Goal: Task Accomplishment & Management: Manage account settings

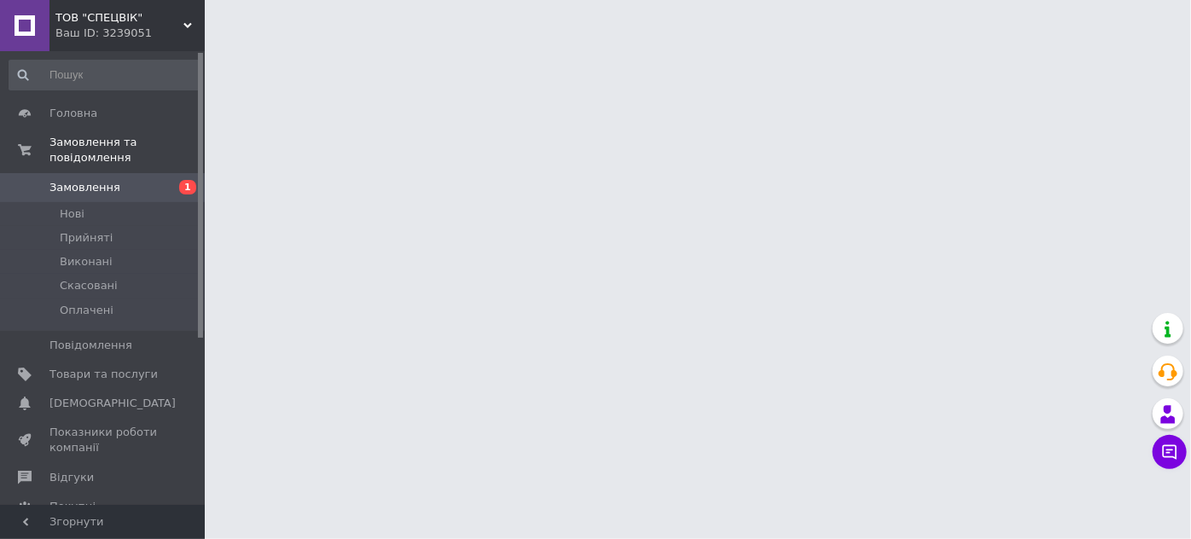
click at [84, 180] on span "Замовлення" at bounding box center [84, 187] width 71 height 15
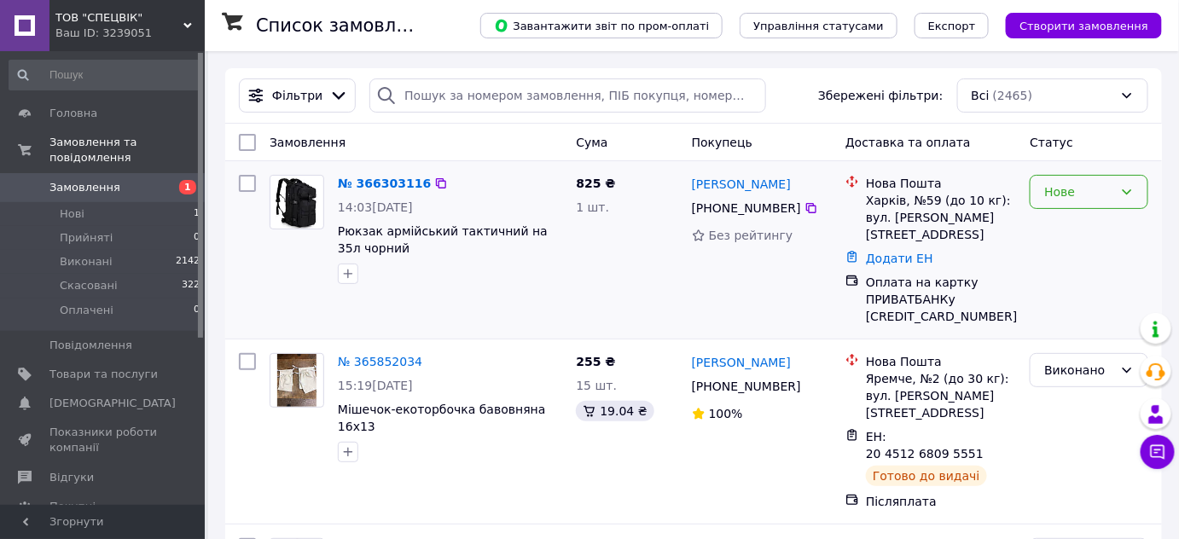
click at [1064, 189] on div "Нове" at bounding box center [1078, 192] width 69 height 19
click at [1071, 225] on li "Прийнято" at bounding box center [1089, 227] width 117 height 31
click at [369, 177] on link "№ 366303116" at bounding box center [380, 184] width 84 height 14
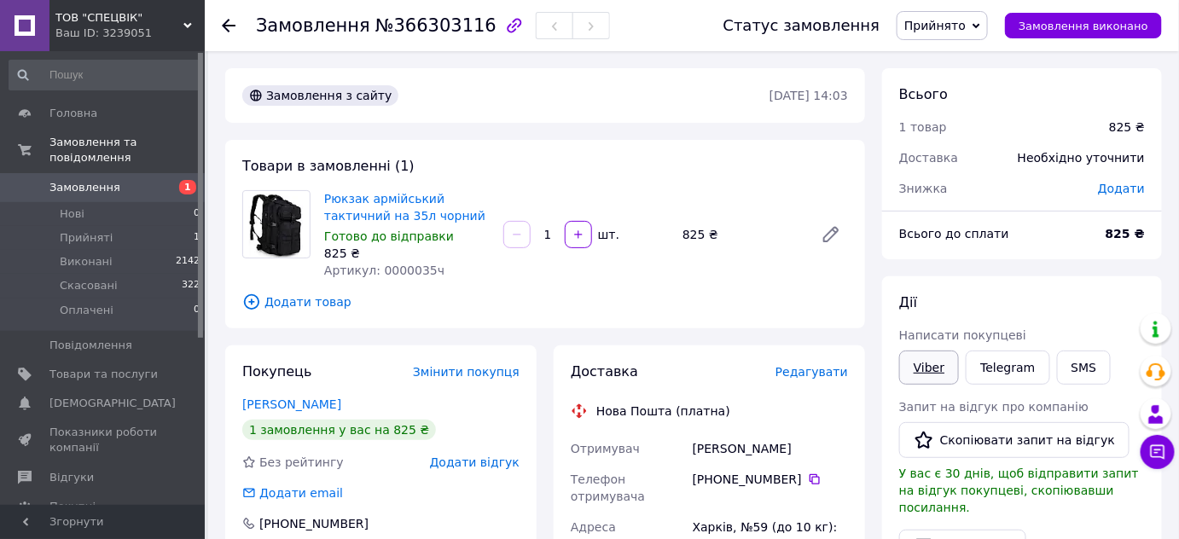
click at [918, 363] on link "Viber" at bounding box center [929, 368] width 60 height 34
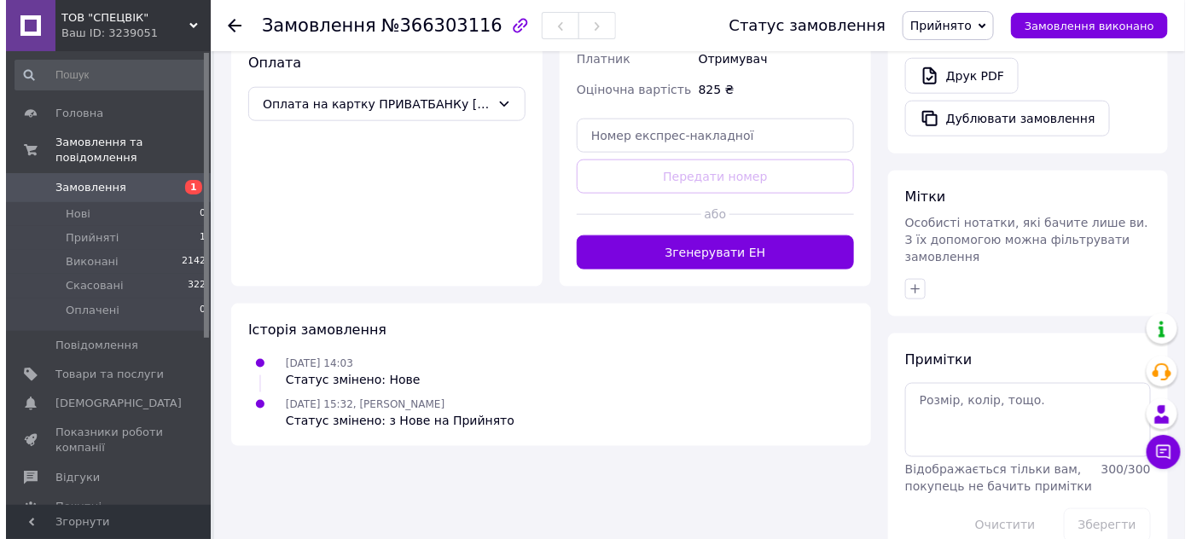
scroll to position [176, 0]
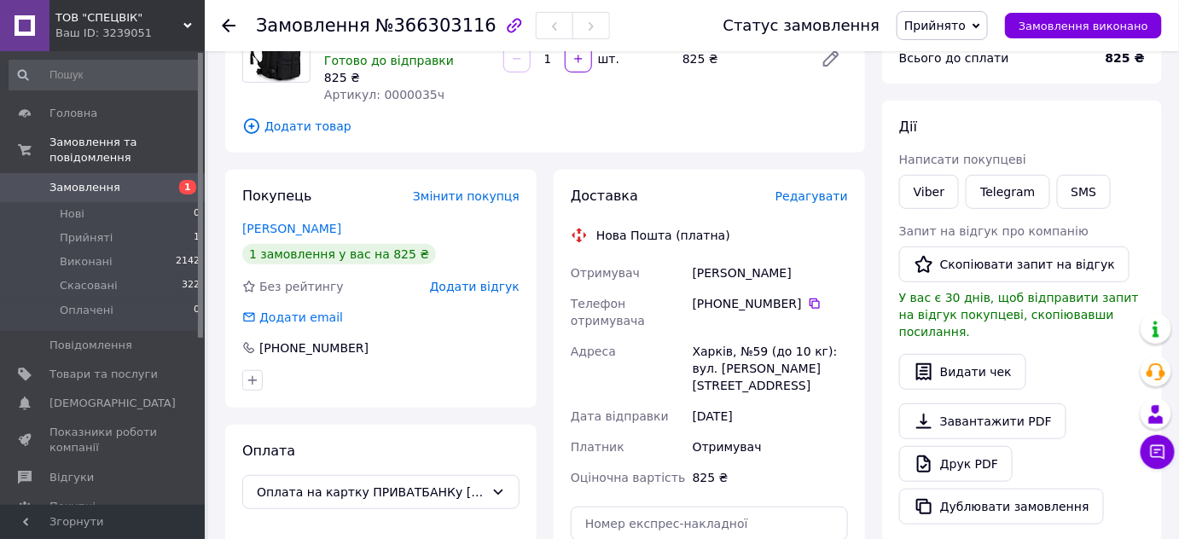
click at [957, 24] on span "Прийнято" at bounding box center [934, 26] width 61 height 14
click at [947, 107] on li "Оплачено" at bounding box center [942, 111] width 90 height 26
click at [814, 197] on span "Редагувати" at bounding box center [811, 196] width 73 height 14
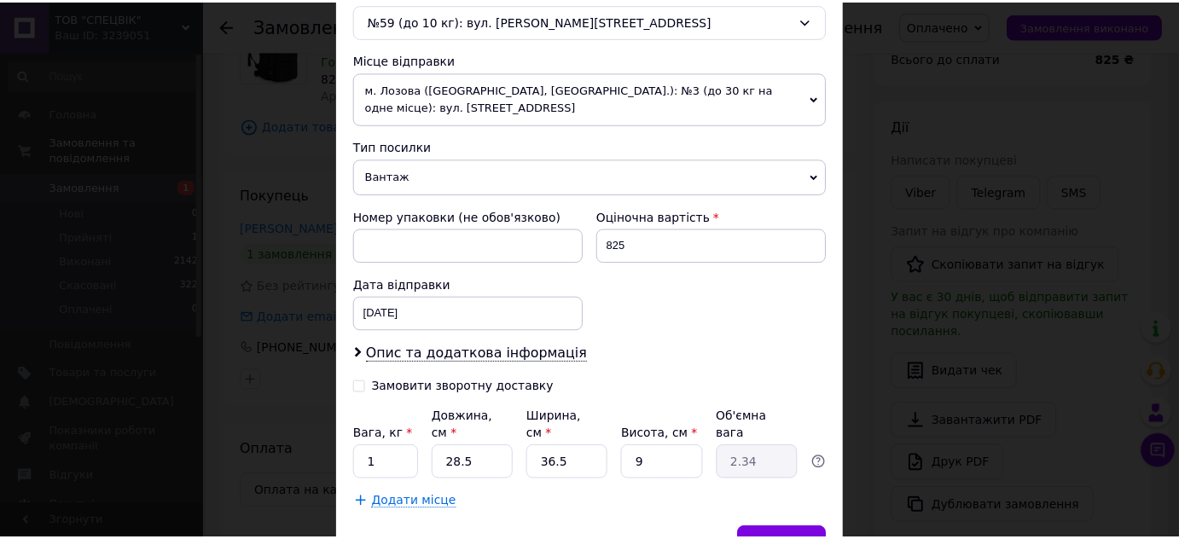
scroll to position [635, 0]
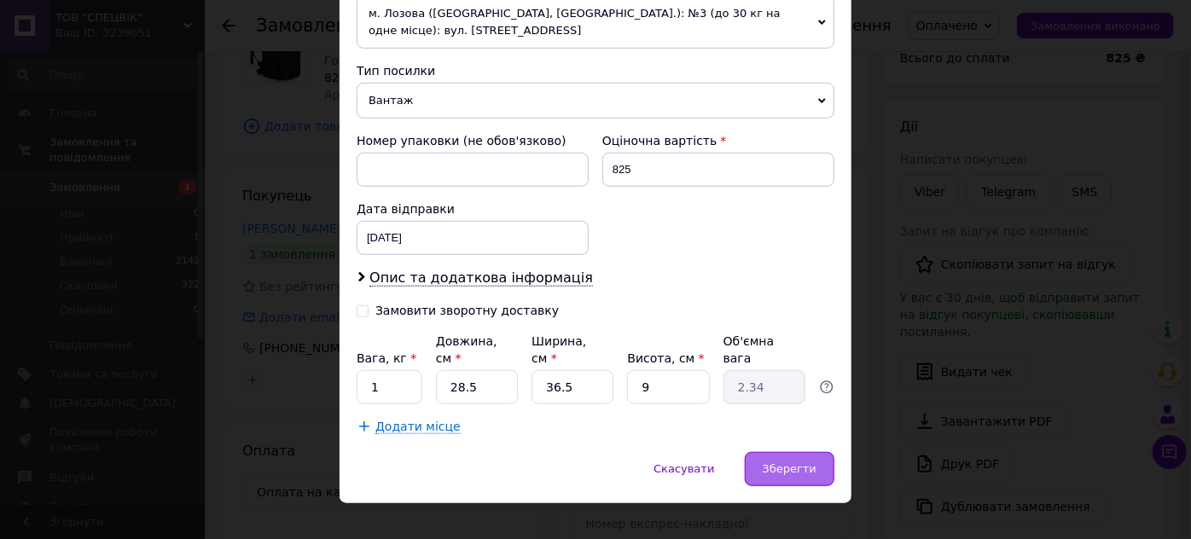
click at [788, 462] on span "Зберегти" at bounding box center [790, 468] width 54 height 13
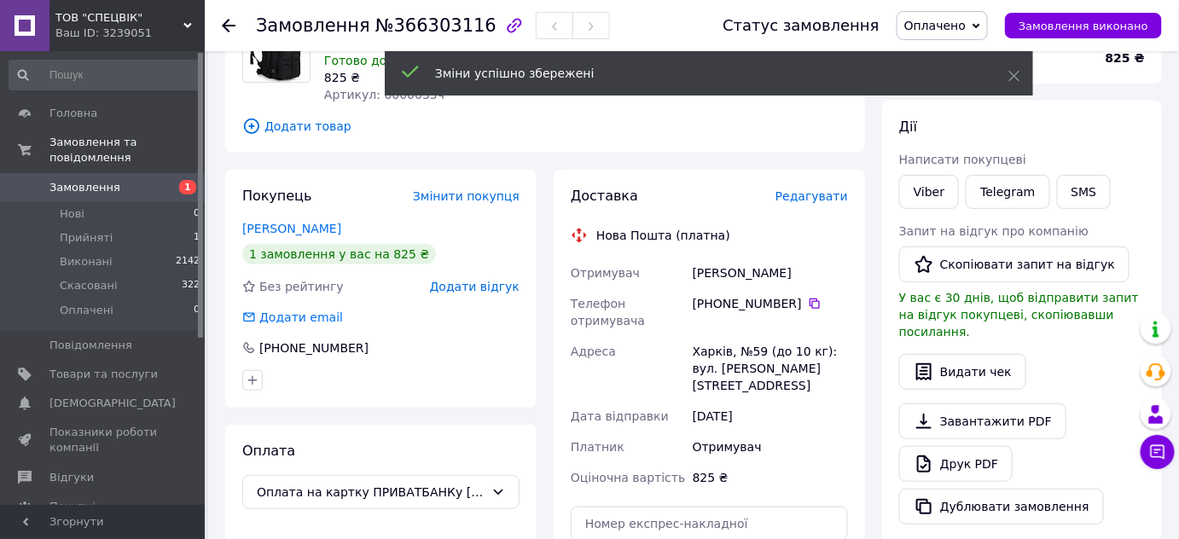
scroll to position [636, 0]
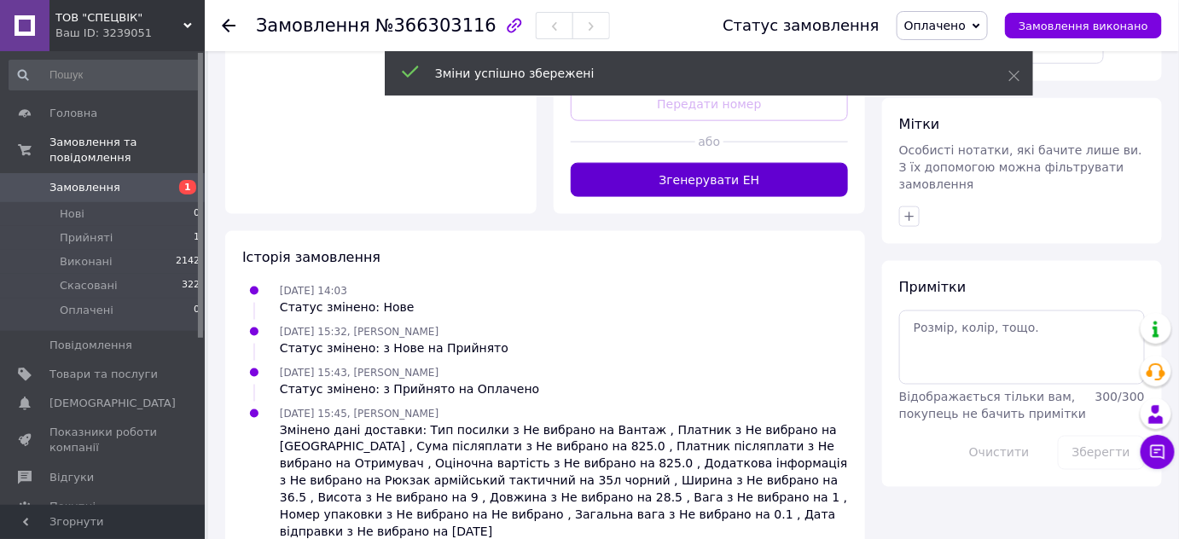
click at [655, 165] on button "Згенерувати ЕН" at bounding box center [709, 180] width 277 height 34
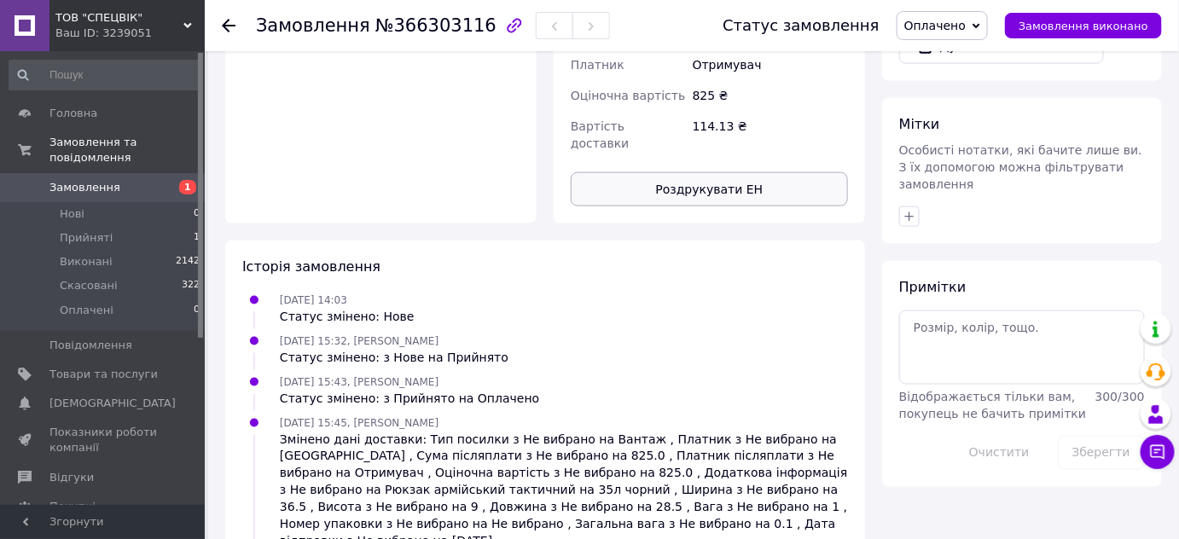
click at [664, 172] on button "Роздрукувати ЕН" at bounding box center [709, 189] width 277 height 34
click at [707, 172] on button "Роздрукувати ЕН" at bounding box center [709, 189] width 277 height 34
